Goal: Register for event/course

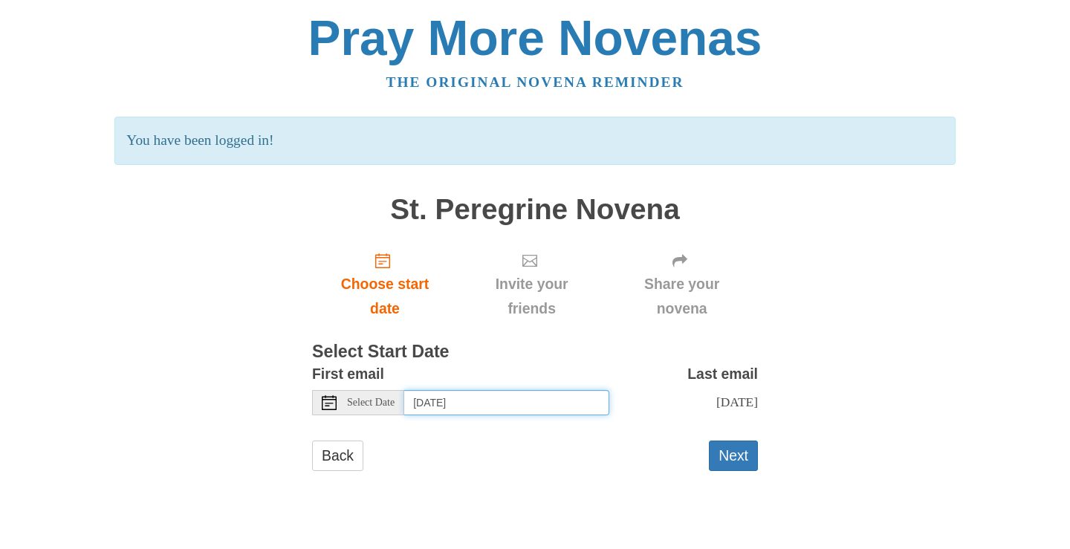
click at [572, 404] on input "Thursday, September 25th" at bounding box center [506, 402] width 205 height 25
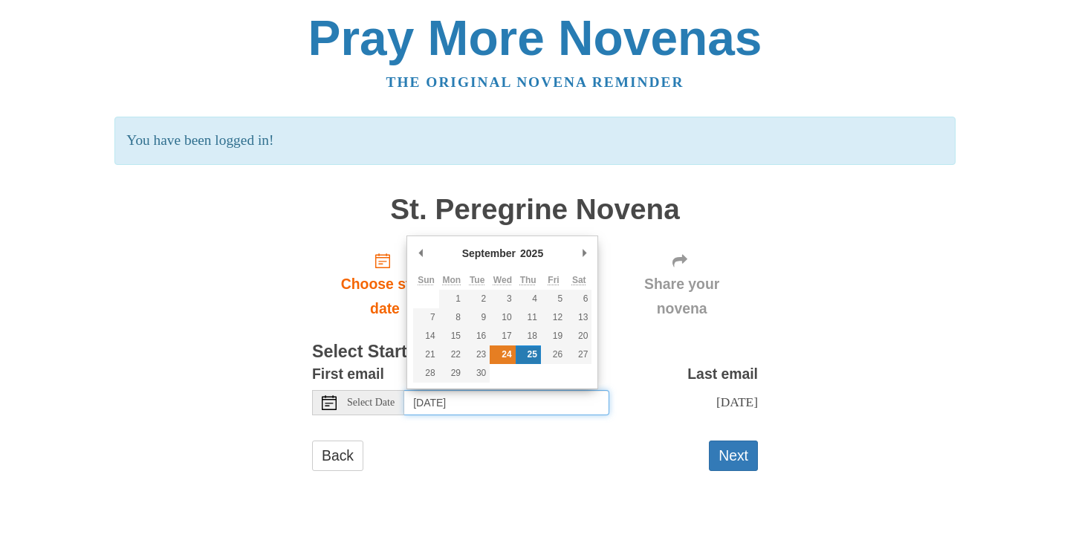
type input "Wednesday, September 24th"
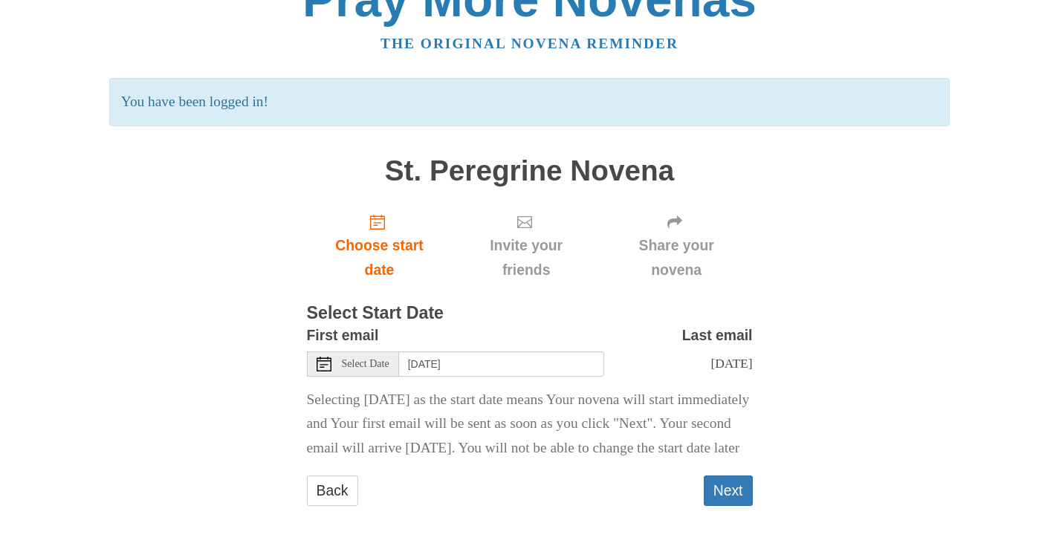
scroll to position [63, 0]
click at [731, 489] on button "Next" at bounding box center [728, 491] width 49 height 30
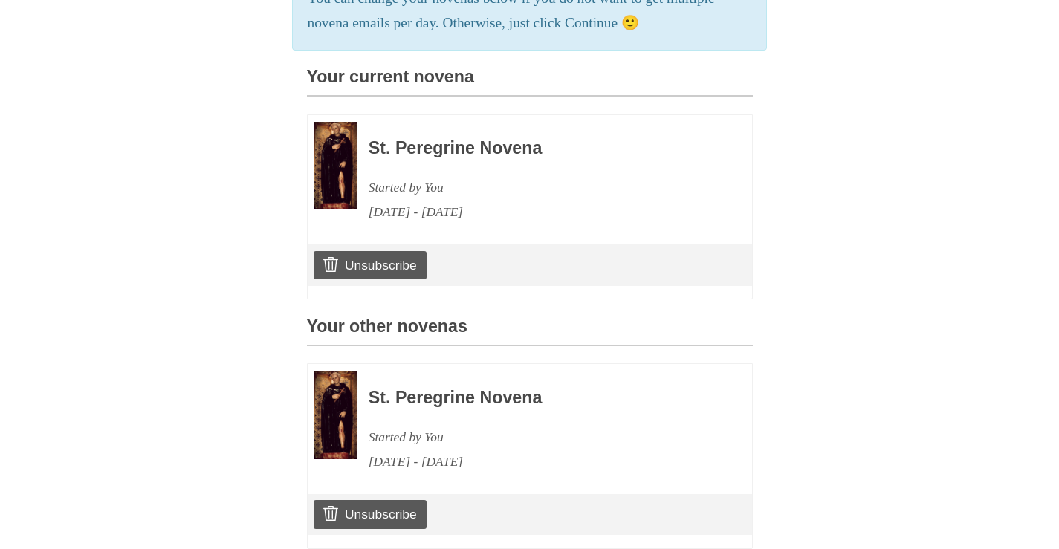
scroll to position [372, 0]
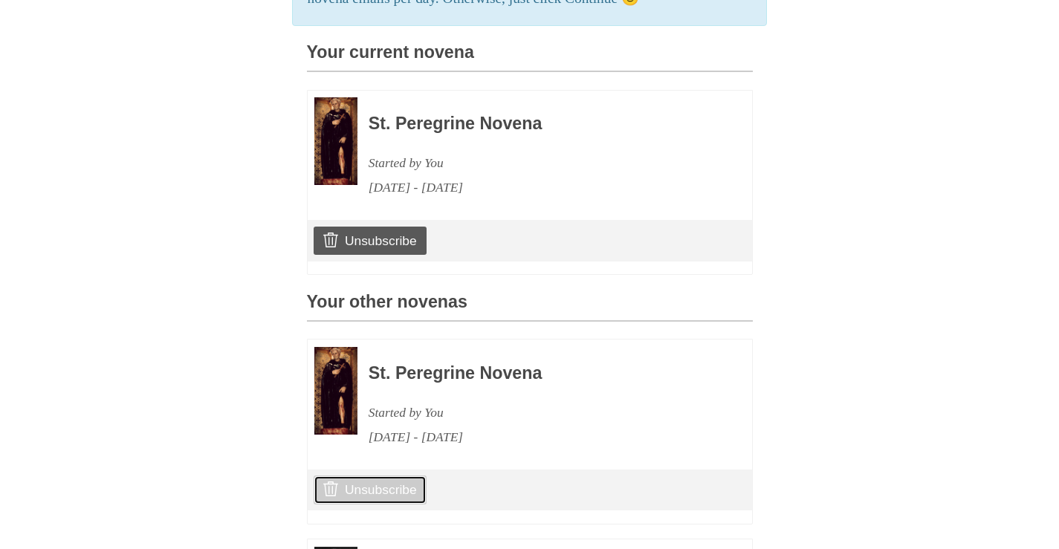
click at [372, 504] on link "Unsubscribe" at bounding box center [370, 490] width 112 height 28
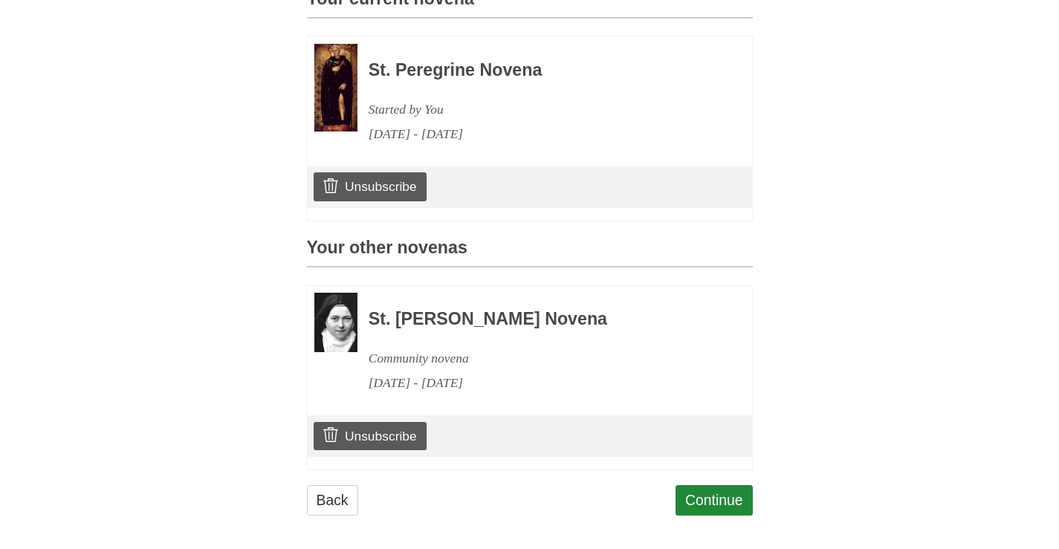
scroll to position [530, 0]
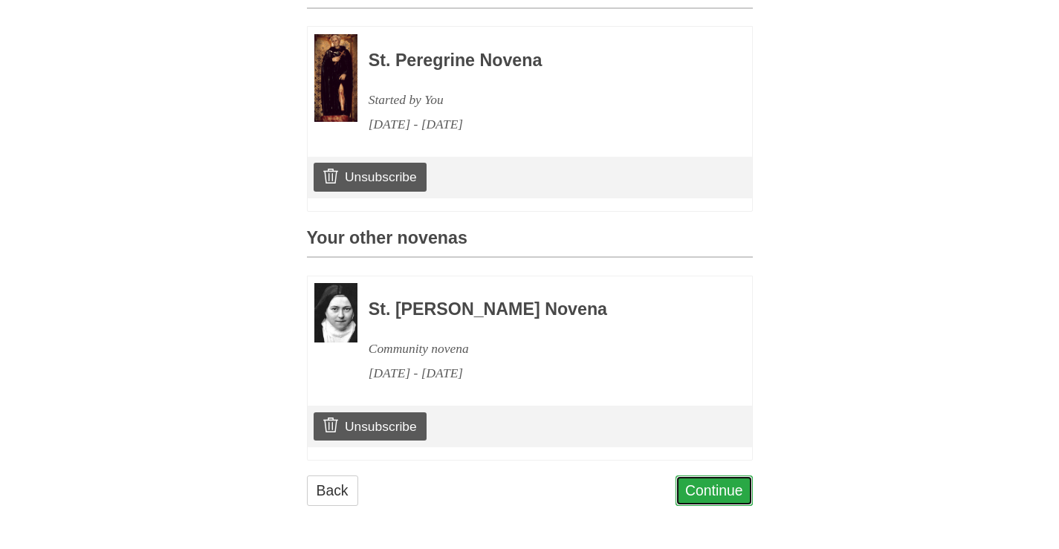
click at [725, 493] on link "Continue" at bounding box center [714, 491] width 77 height 30
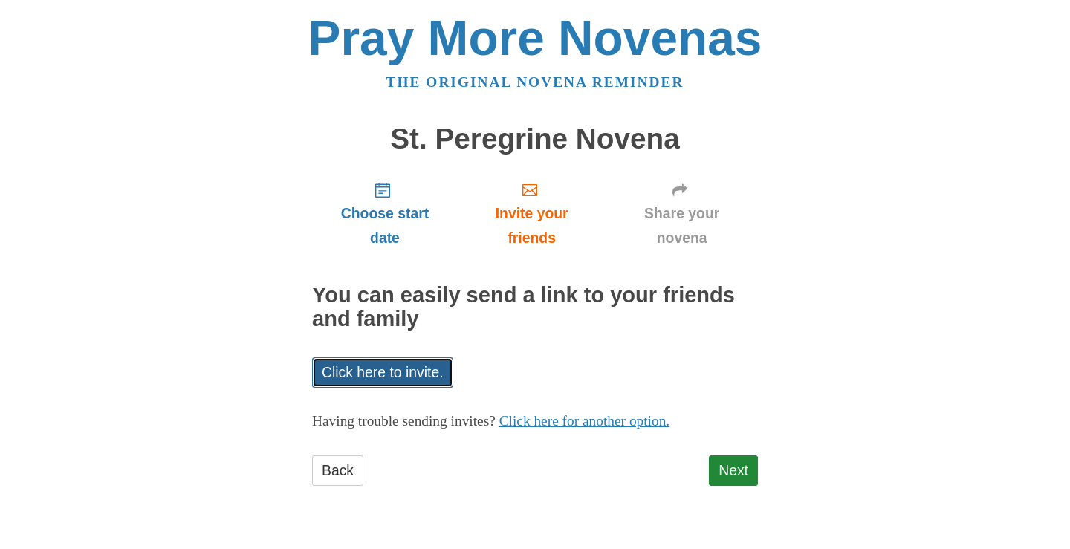
click at [401, 370] on link "Click here to invite." at bounding box center [382, 372] width 141 height 30
